Goal: Find specific page/section: Find specific page/section

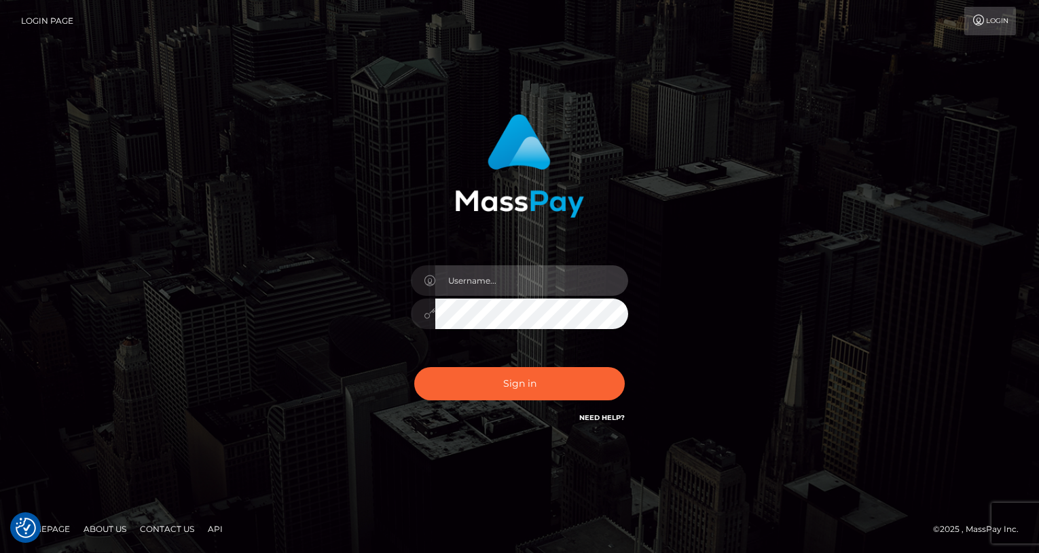
click at [506, 285] on input "text" at bounding box center [531, 280] width 193 height 31
type input "oli.fanvue"
click at [500, 293] on input "text" at bounding box center [531, 280] width 193 height 31
type input "oli.fanvue"
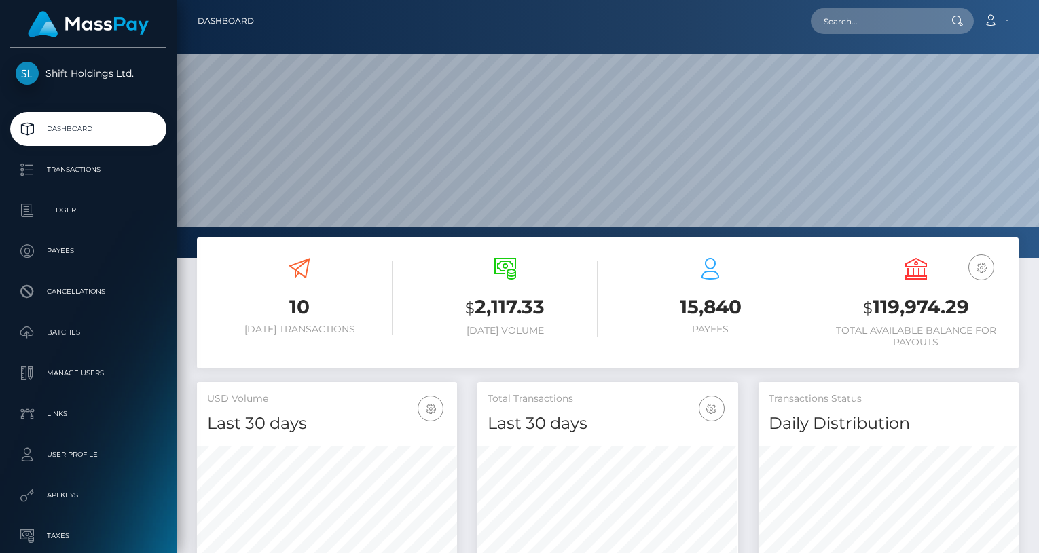
scroll to position [240, 260]
click at [886, 16] on input "text" at bounding box center [875, 21] width 128 height 26
paste input "coltmandaryl_@hotmail.com"
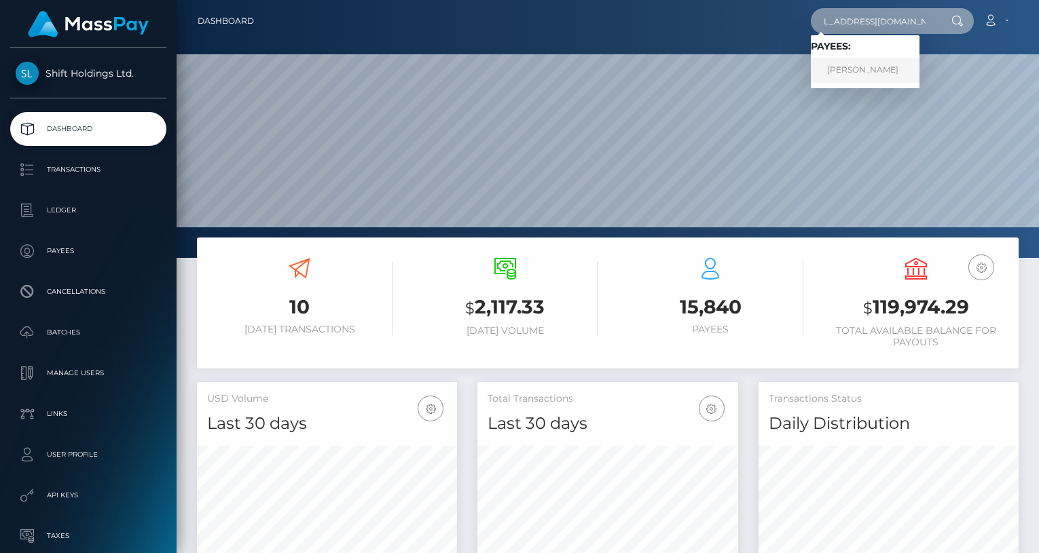
type input "coltmandaryl_@hotmail.com"
click at [873, 77] on link "DARYL KYE COLTMAN" at bounding box center [865, 70] width 109 height 25
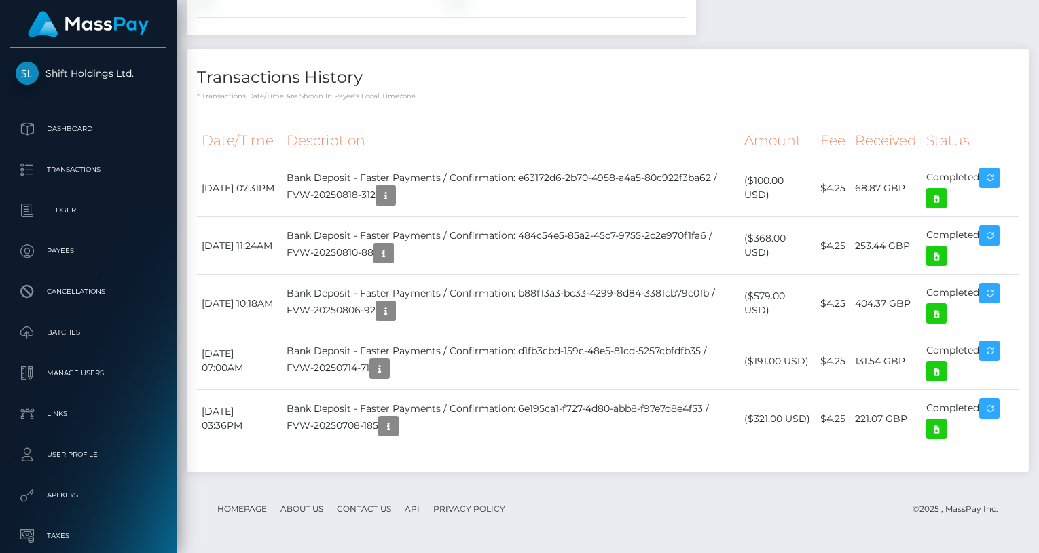
scroll to position [1110, 0]
click at [940, 255] on icon at bounding box center [936, 256] width 16 height 17
click at [938, 196] on icon at bounding box center [936, 198] width 16 height 17
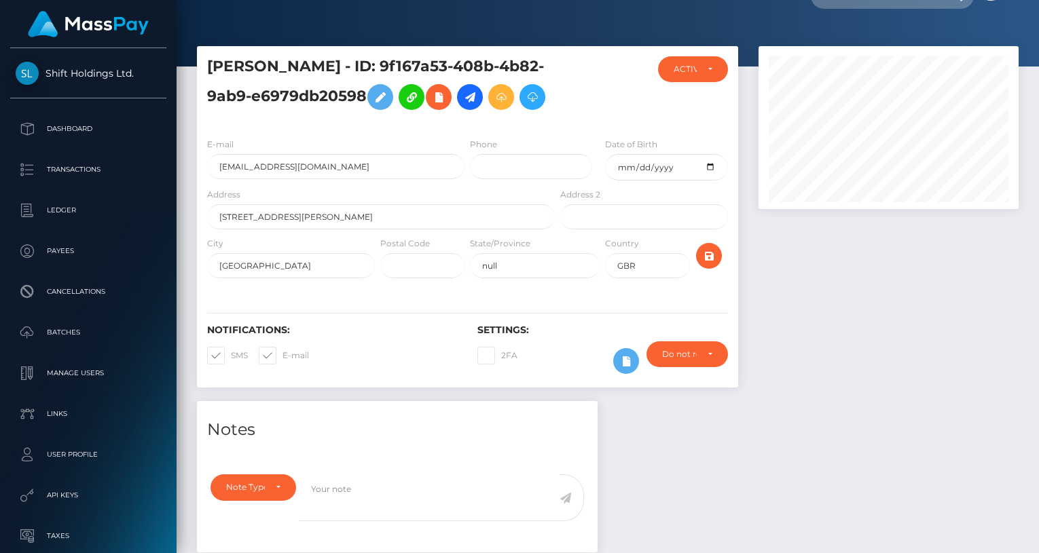
scroll to position [0, 0]
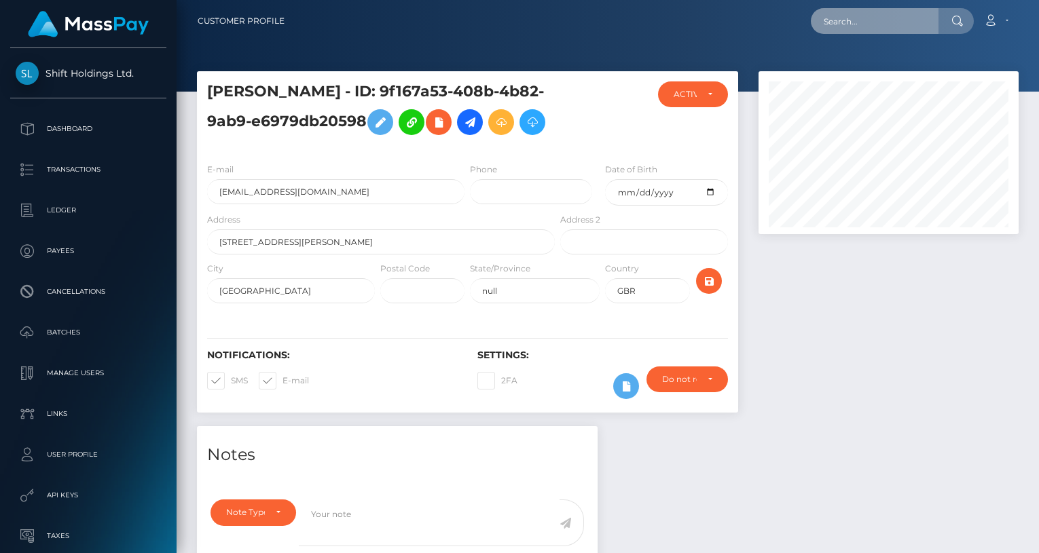
click at [875, 22] on input "text" at bounding box center [875, 21] width 128 height 26
paste input "official.ai.cocona@gmail.com"
click at [845, 23] on input "official.ai.cocona@gmail.com" at bounding box center [875, 21] width 128 height 26
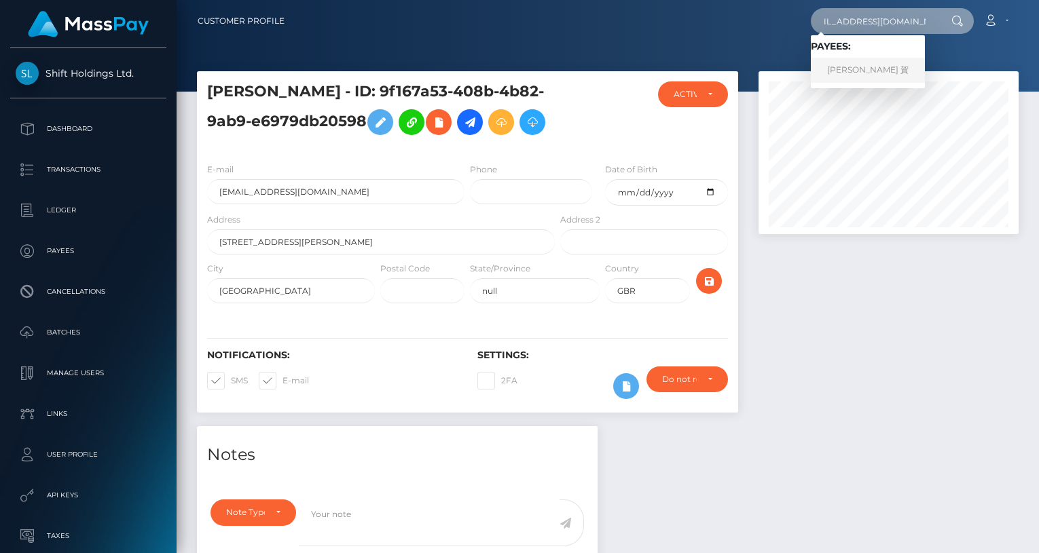
type input "officialaicocona@gmail.com"
click at [877, 70] on link "雅 章 志 賀" at bounding box center [868, 70] width 114 height 25
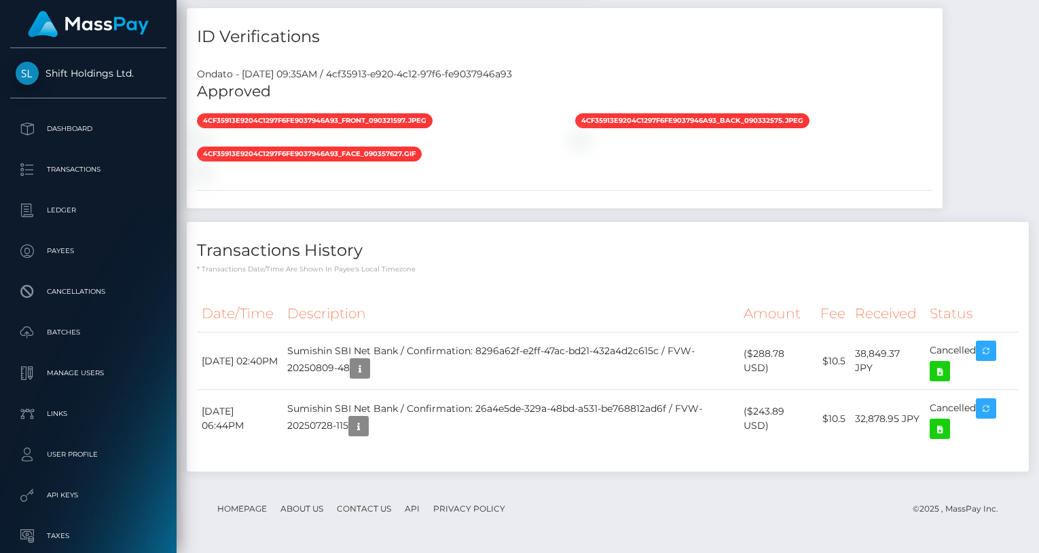
scroll to position [1031, 0]
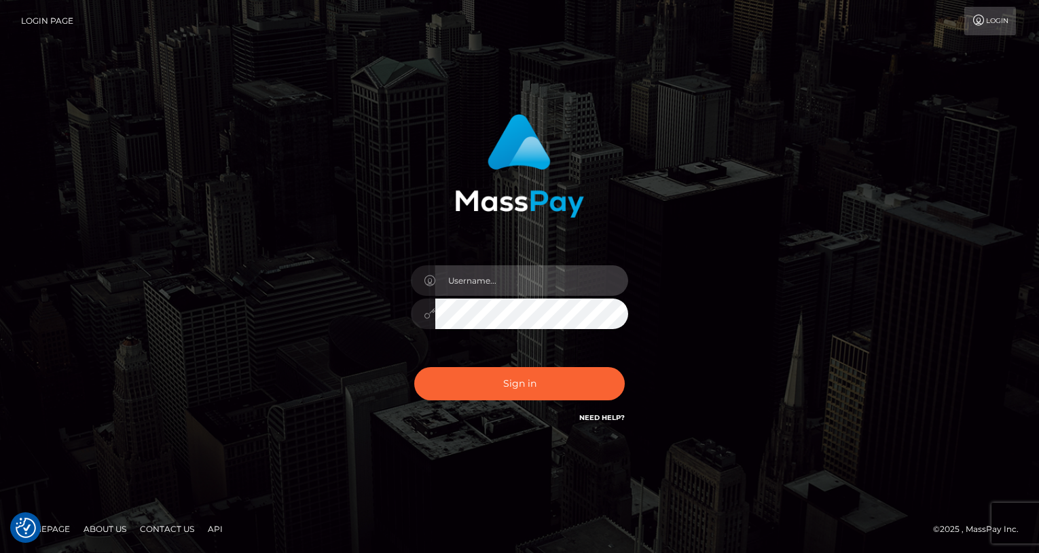
click at [514, 287] on input "text" at bounding box center [531, 280] width 193 height 31
type input "oli.fanvue"
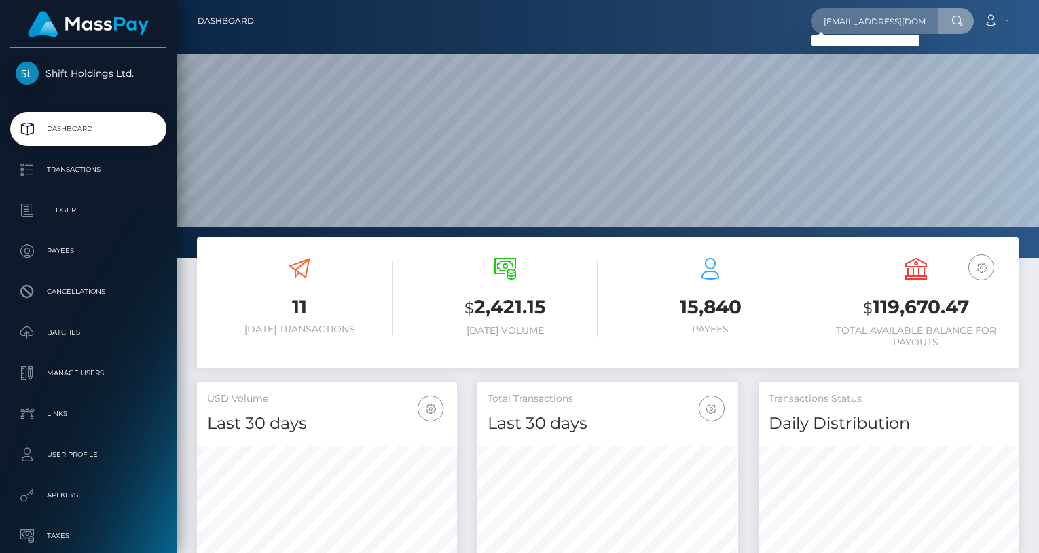
drag, startPoint x: 847, startPoint y: 24, endPoint x: 851, endPoint y: 36, distance: 12.0
click at [847, 24] on input "biz.kazukinagahira@gmail.com" at bounding box center [875, 21] width 128 height 26
click at [906, 19] on input "bizkazukinagahira@gmail.com" at bounding box center [875, 21] width 128 height 26
click at [904, 19] on input "bizkazukinagahira@gmail.com" at bounding box center [875, 21] width 128 height 26
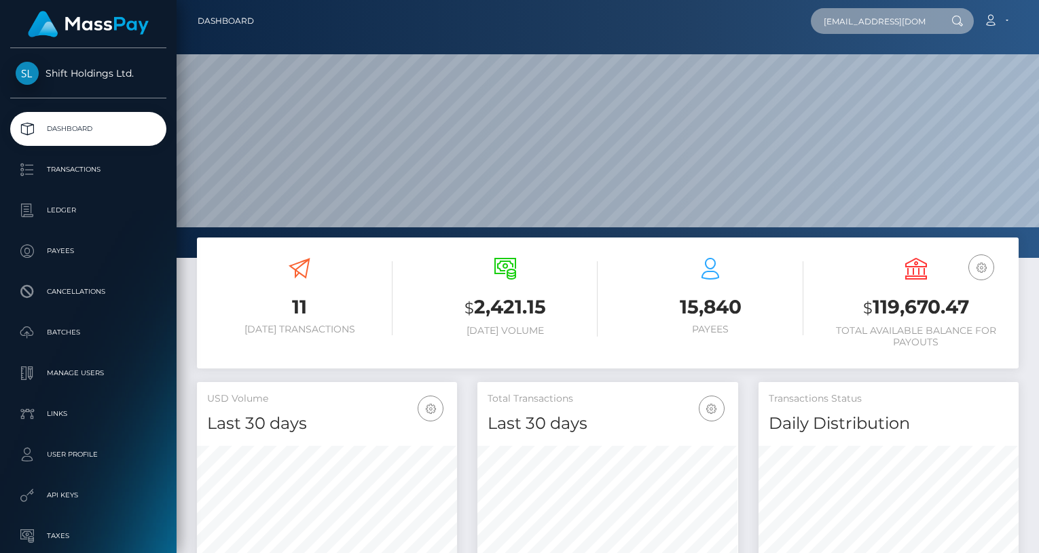
paste input "carti"
type input "cartikazukinagahira@gmail.com"
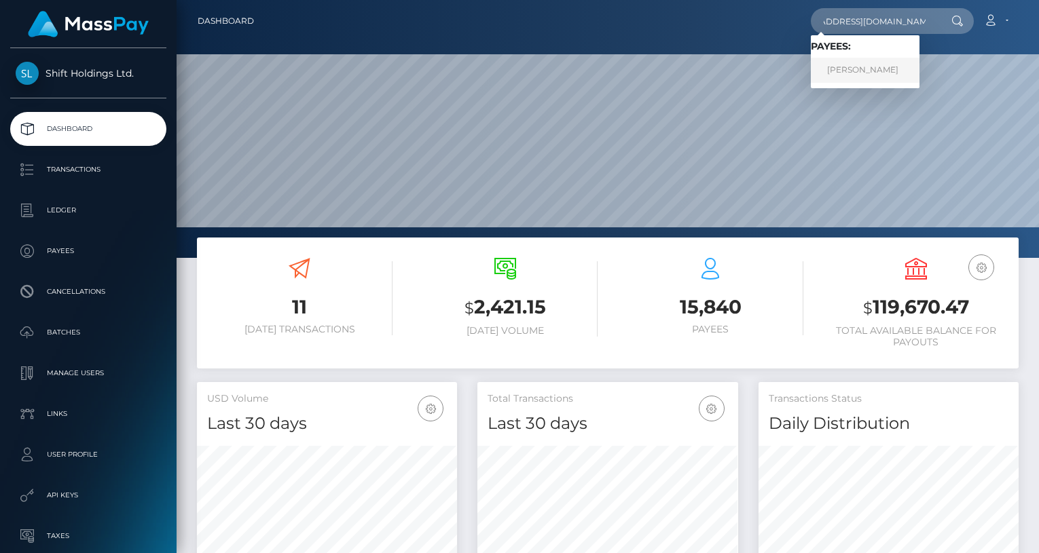
scroll to position [0, 0]
click at [877, 60] on link "KAZUKI NAGAHIRA" at bounding box center [865, 70] width 109 height 25
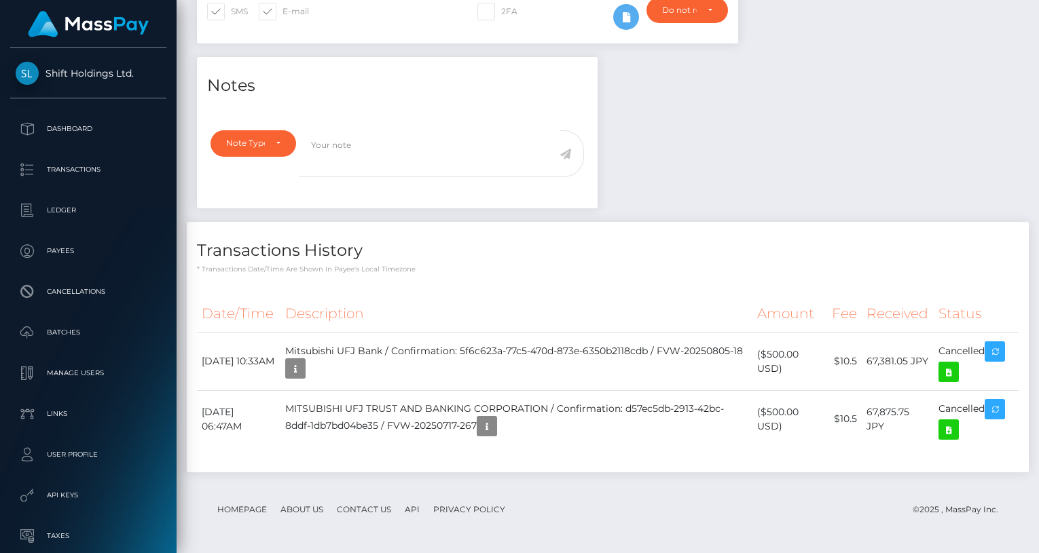
scroll to position [163, 260]
click at [944, 373] on icon at bounding box center [948, 372] width 16 height 17
